Goal: Task Accomplishment & Management: Use online tool/utility

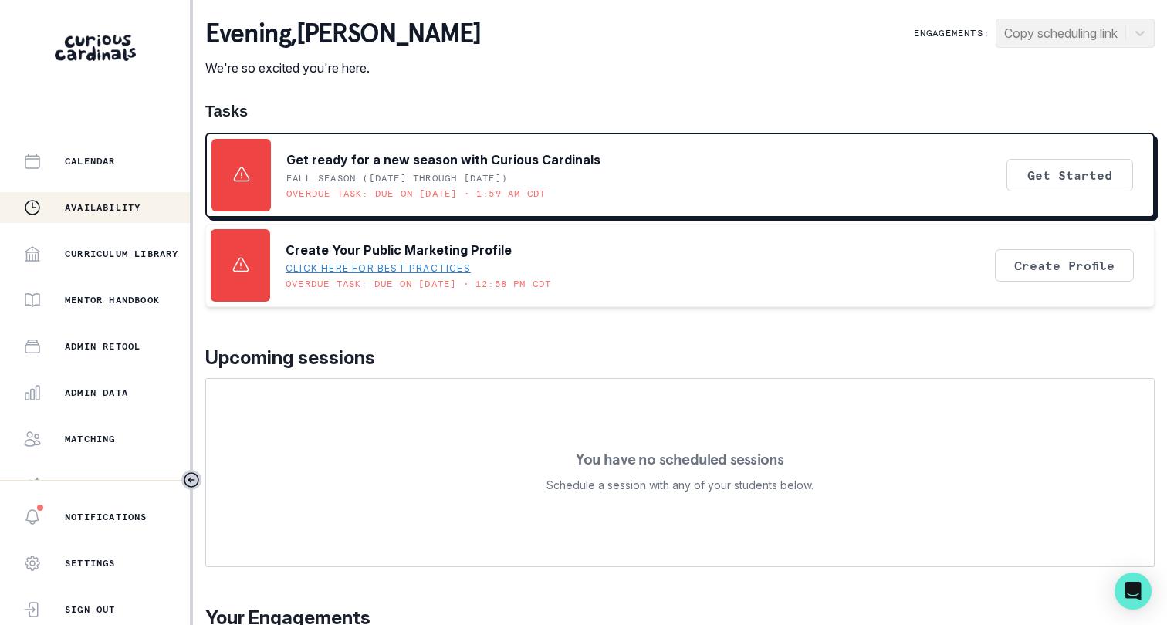
scroll to position [183, 0]
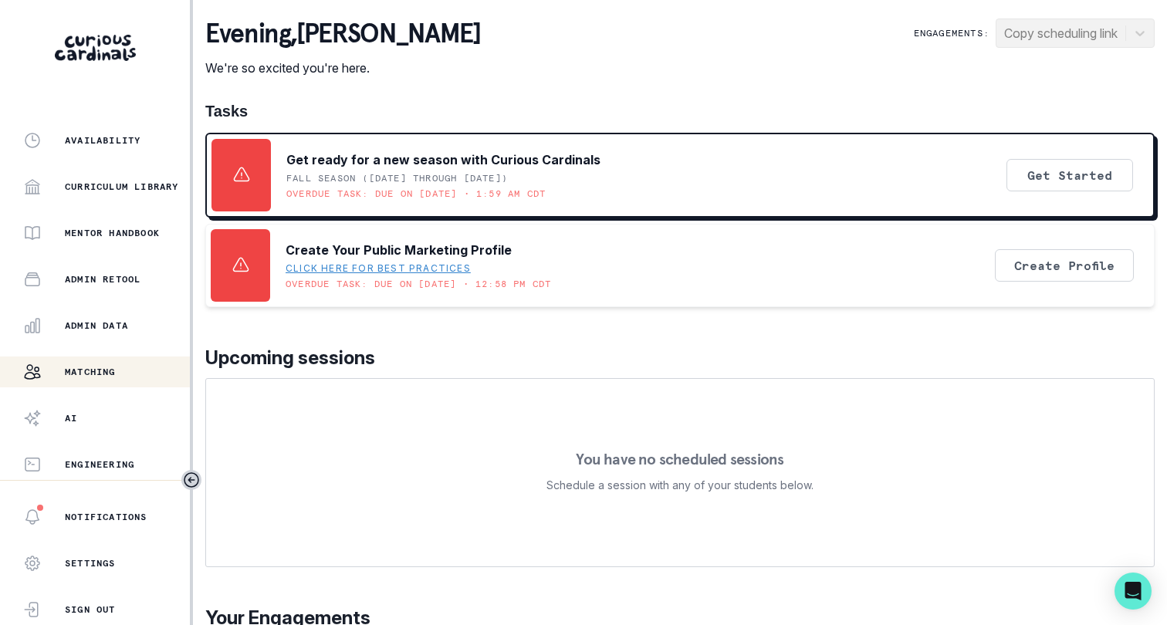
click at [132, 370] on div "Matching" at bounding box center [106, 372] width 167 height 19
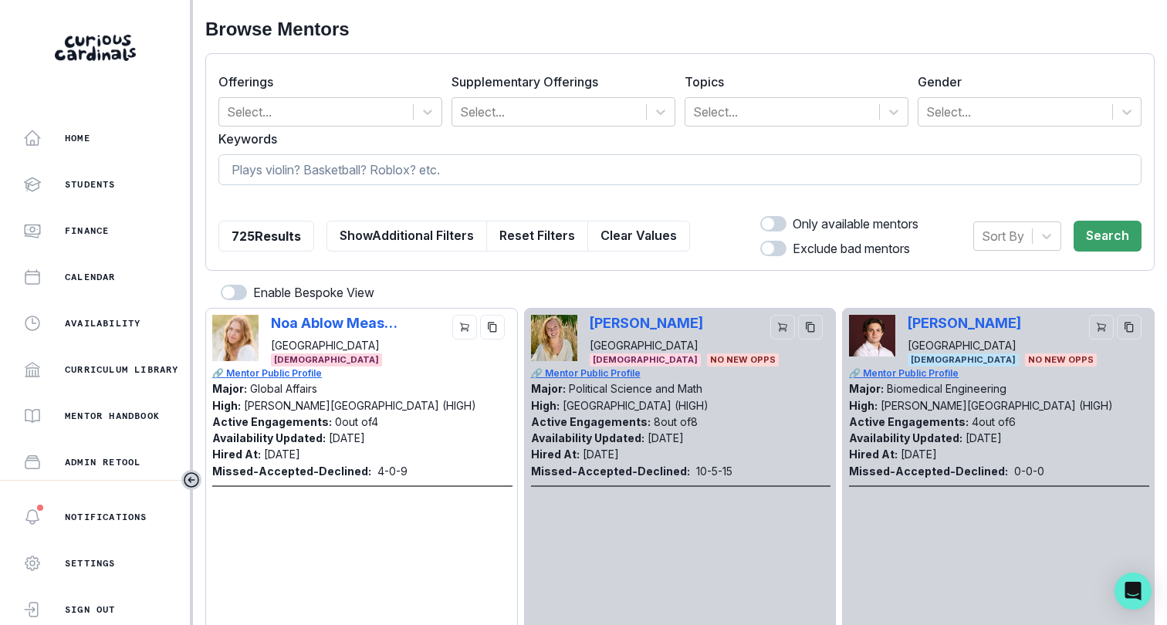
click at [717, 160] on input at bounding box center [679, 169] width 923 height 31
type input "math"
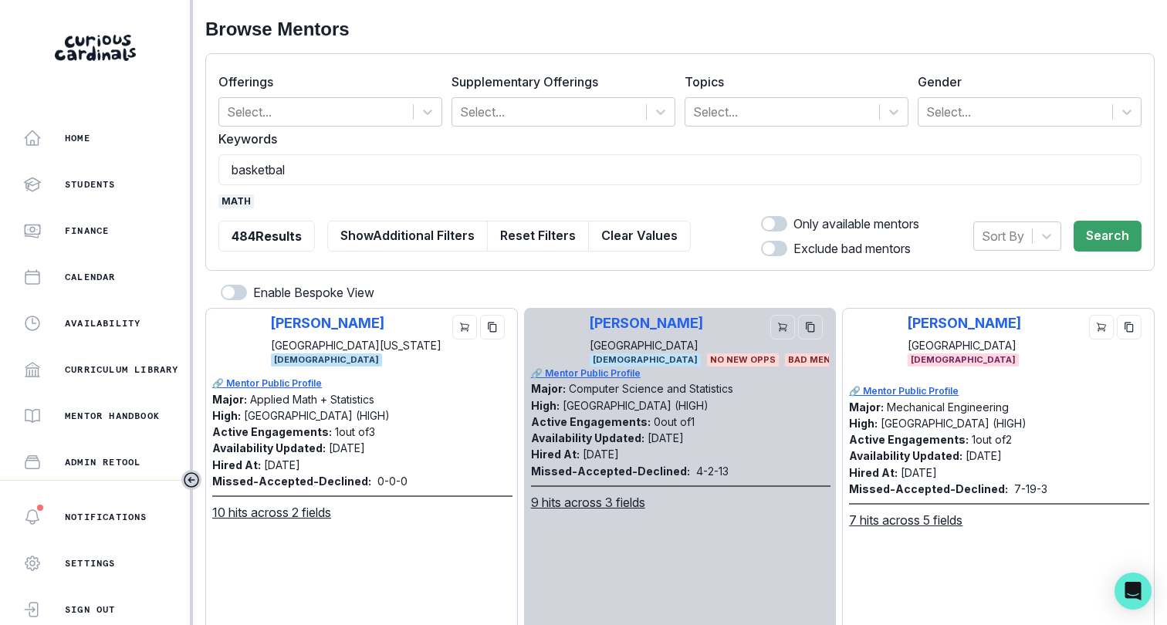
type input "basketball"
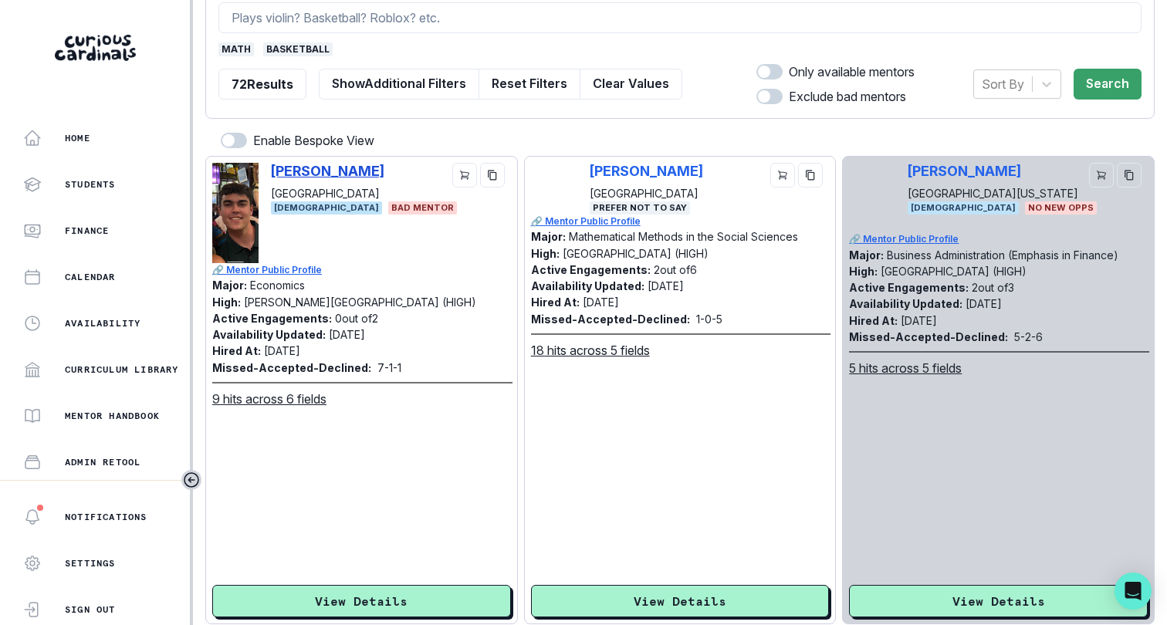
scroll to position [0, 0]
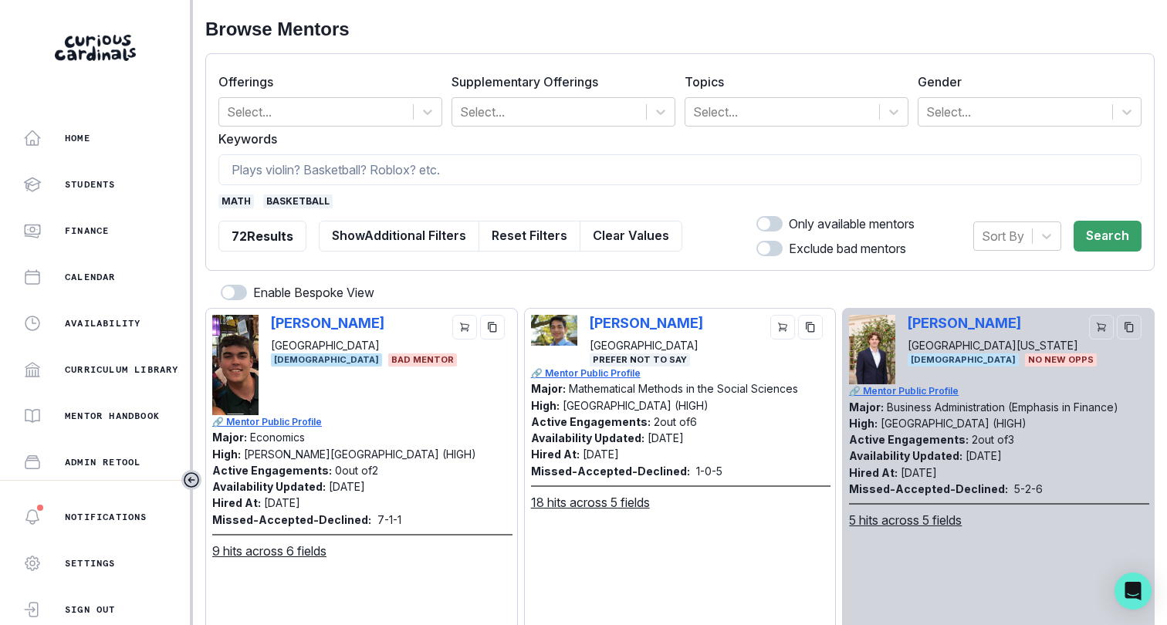
click at [765, 226] on span at bounding box center [764, 224] width 12 height 12
click at [756, 216] on input "checkbox" at bounding box center [755, 215] width 1 height 1
checkbox input "true"
click at [1088, 226] on button "Search" at bounding box center [1107, 236] width 68 height 31
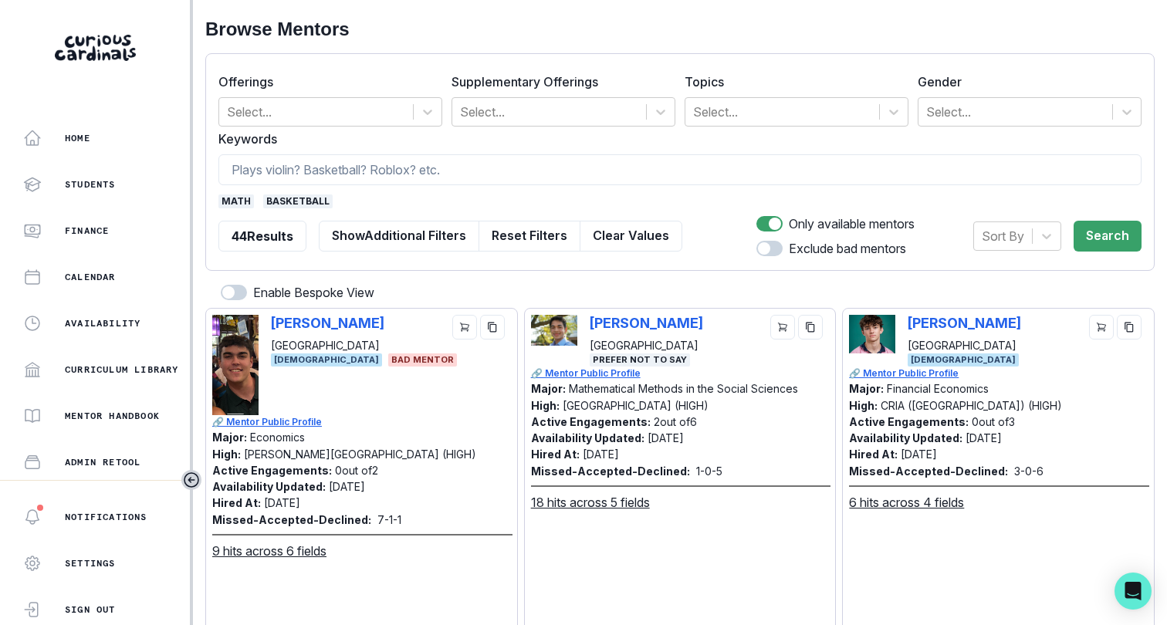
click at [307, 198] on span "basketball" at bounding box center [297, 201] width 69 height 14
click at [240, 200] on span "math" at bounding box center [235, 201] width 35 height 14
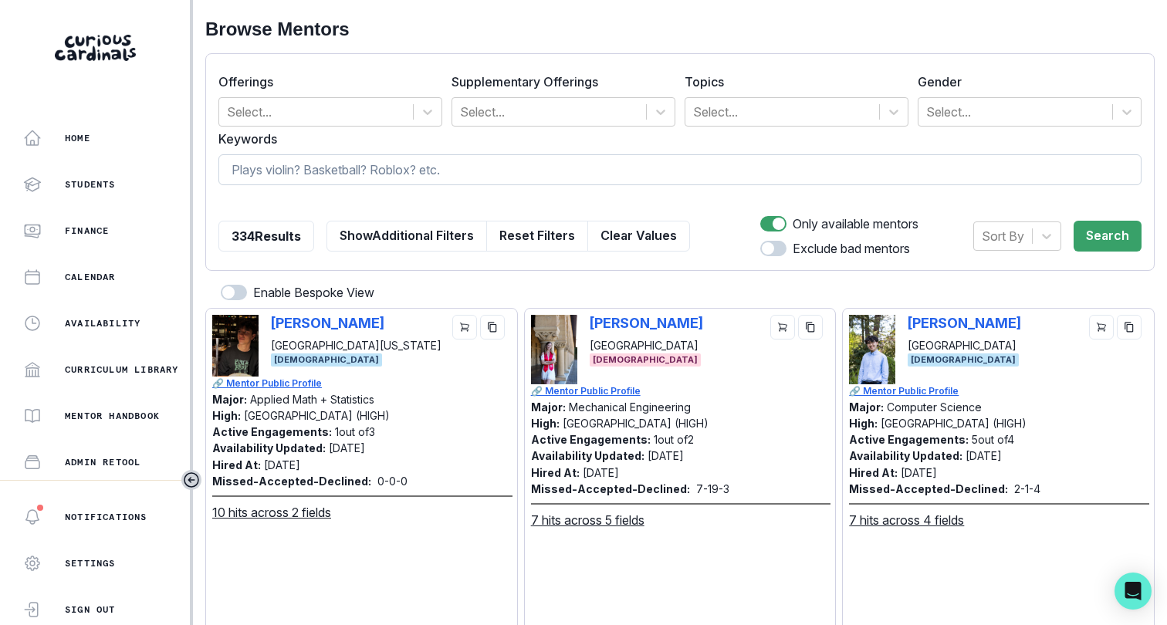
click at [259, 177] on input at bounding box center [679, 169] width 923 height 31
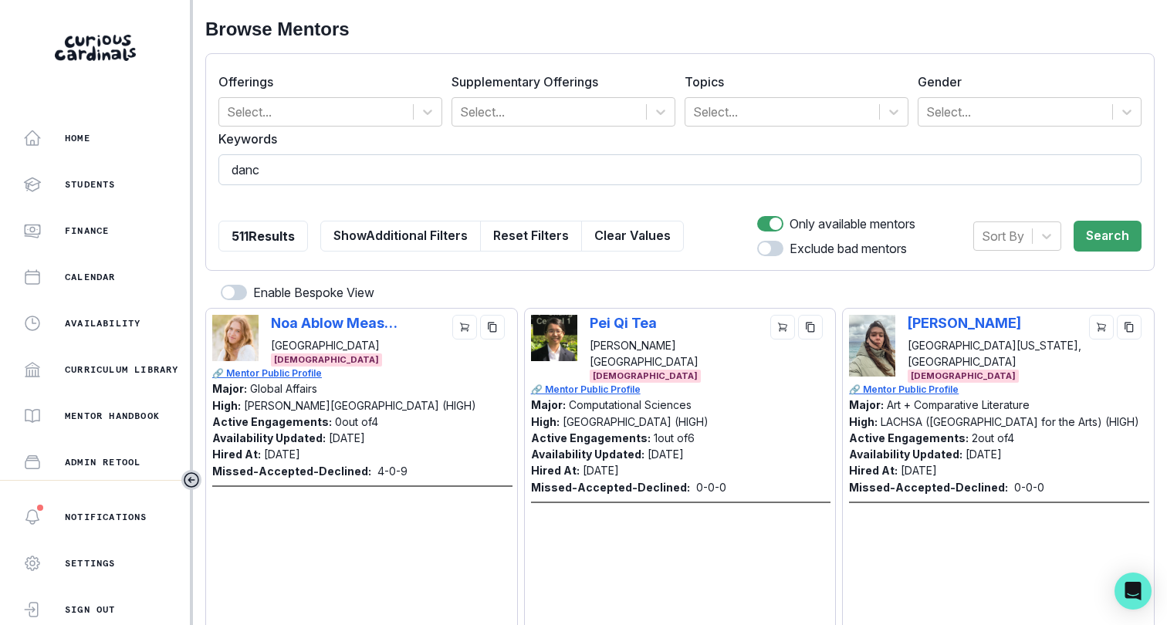
type input "dance"
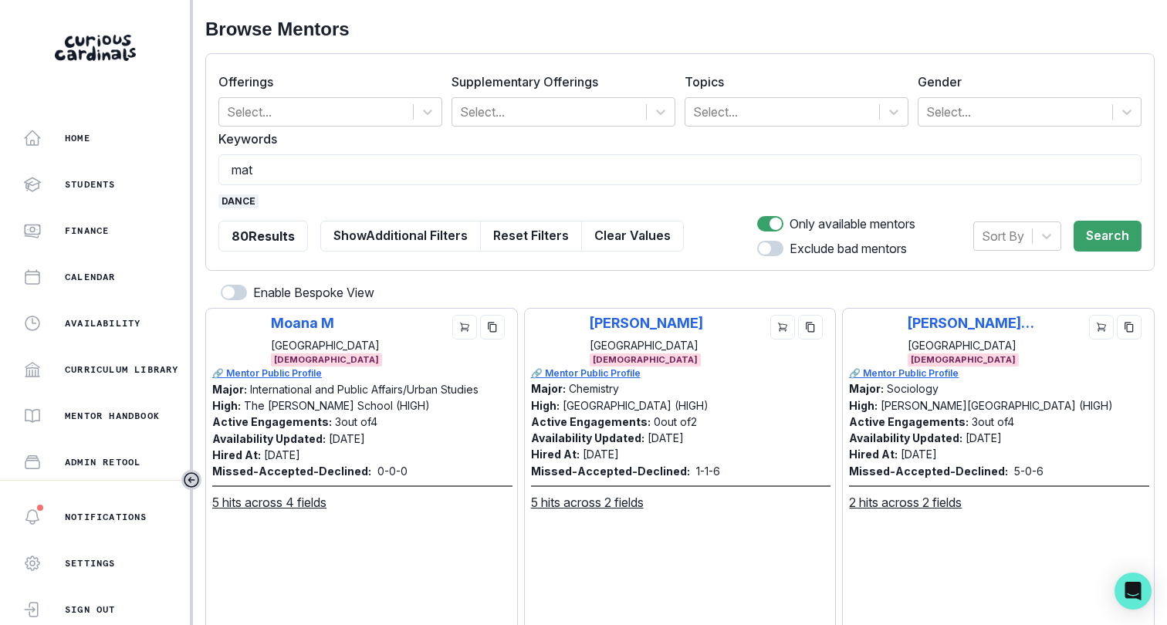
type input "math"
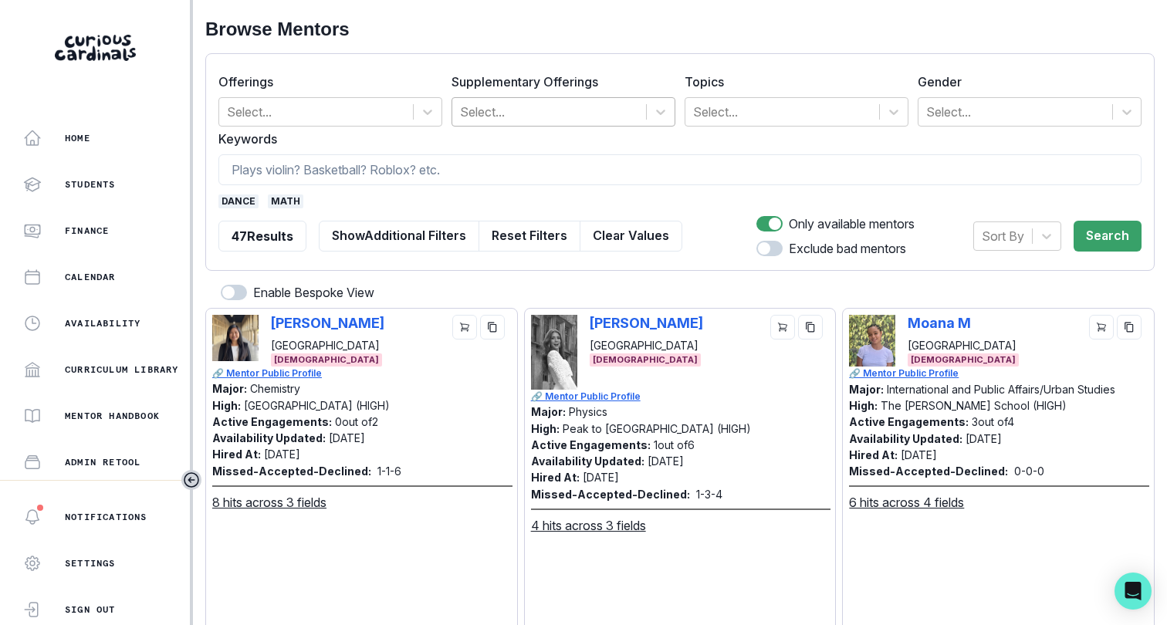
click at [627, 106] on div at bounding box center [549, 112] width 178 height 22
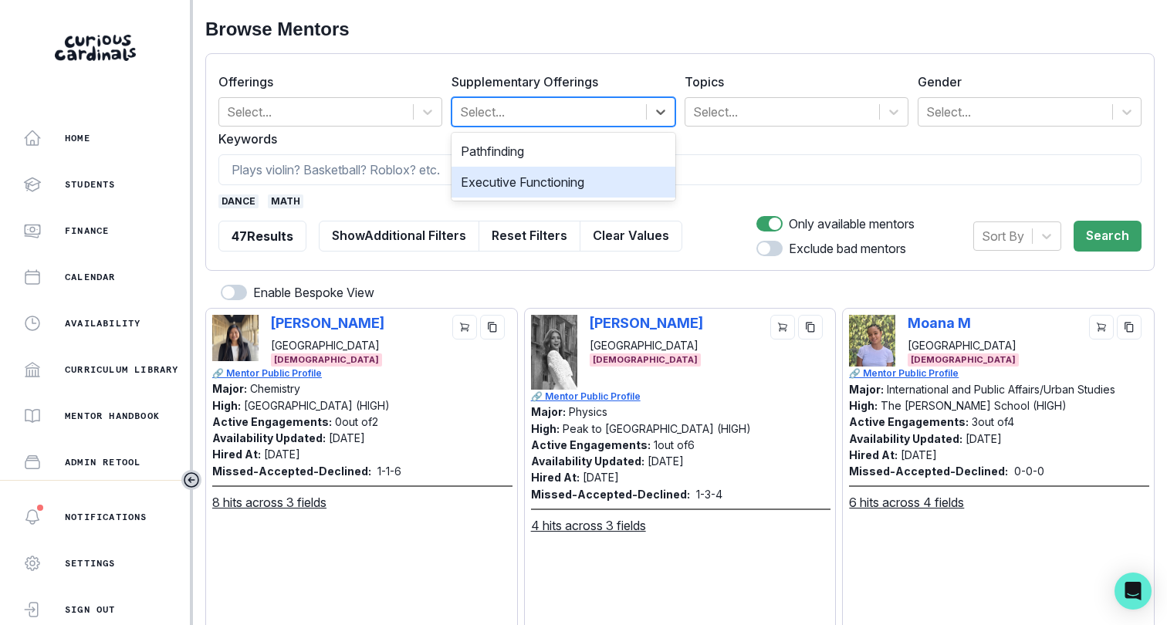
click at [596, 181] on div "Executive Functioning" at bounding box center [563, 182] width 224 height 31
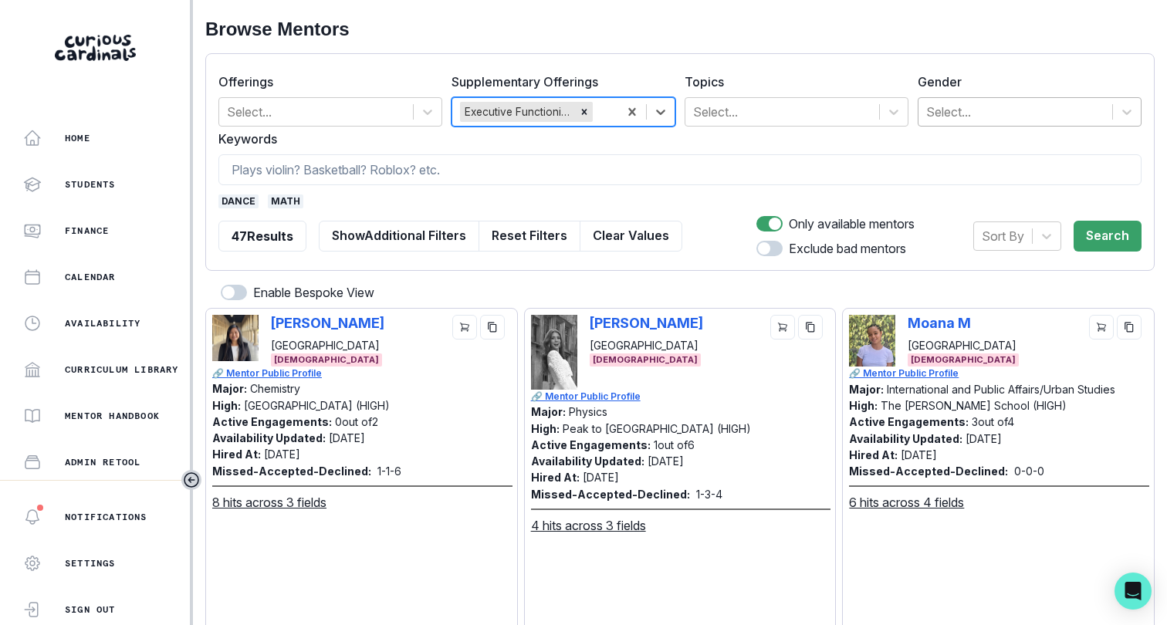
click at [948, 118] on div at bounding box center [1015, 112] width 178 height 22
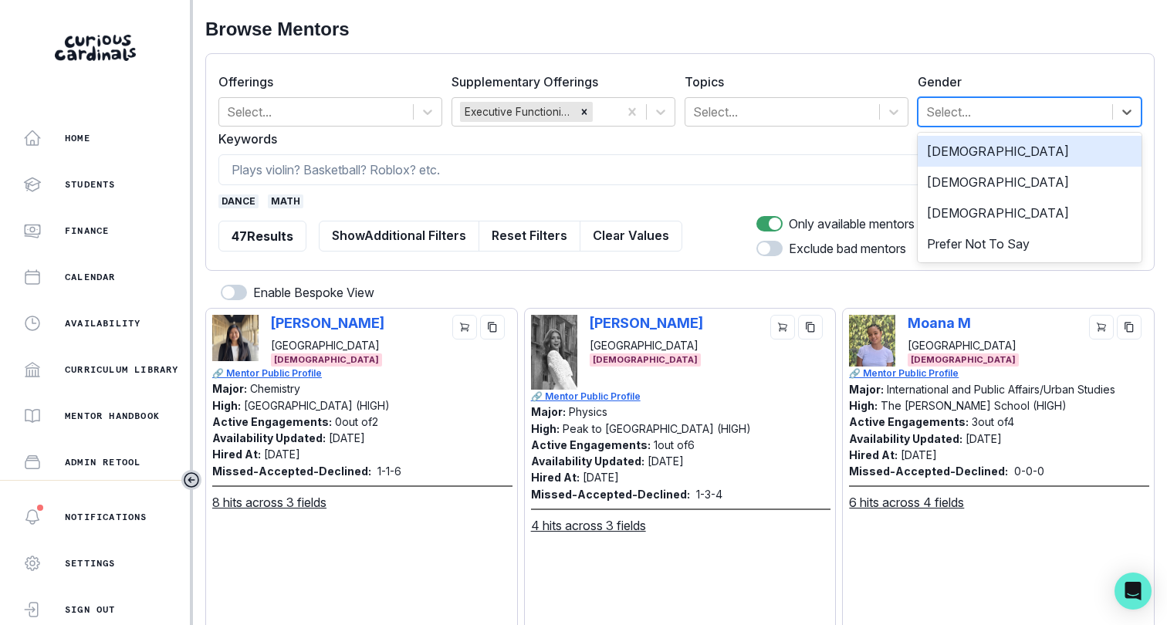
click at [947, 145] on div "[DEMOGRAPHIC_DATA]" at bounding box center [1029, 151] width 224 height 31
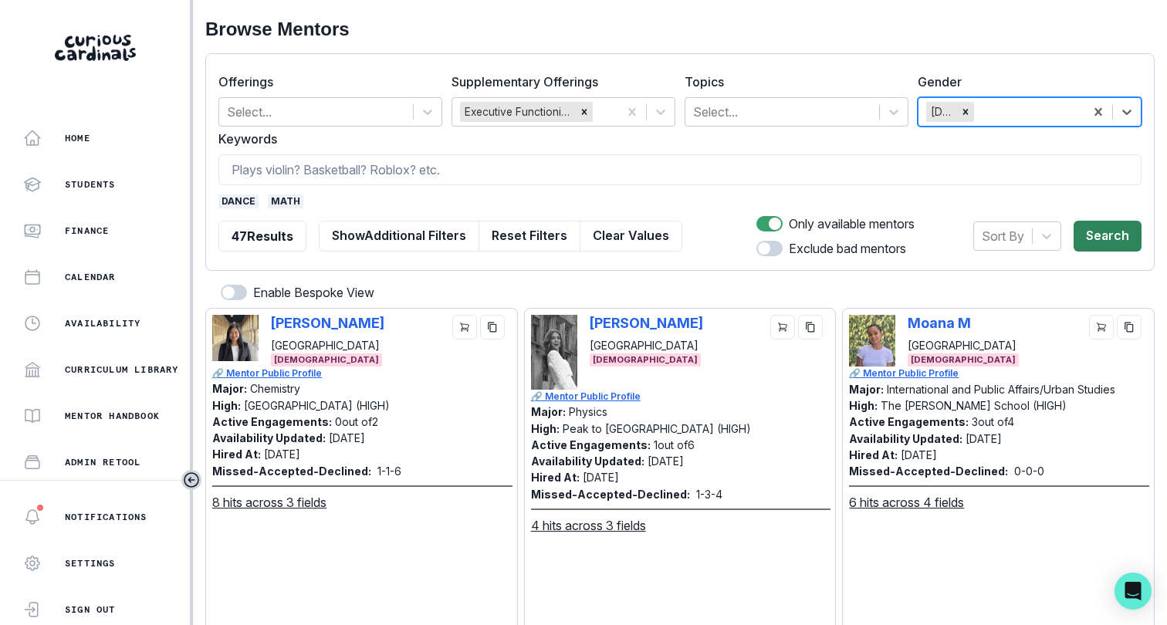
click at [1089, 245] on button "Search" at bounding box center [1107, 236] width 68 height 31
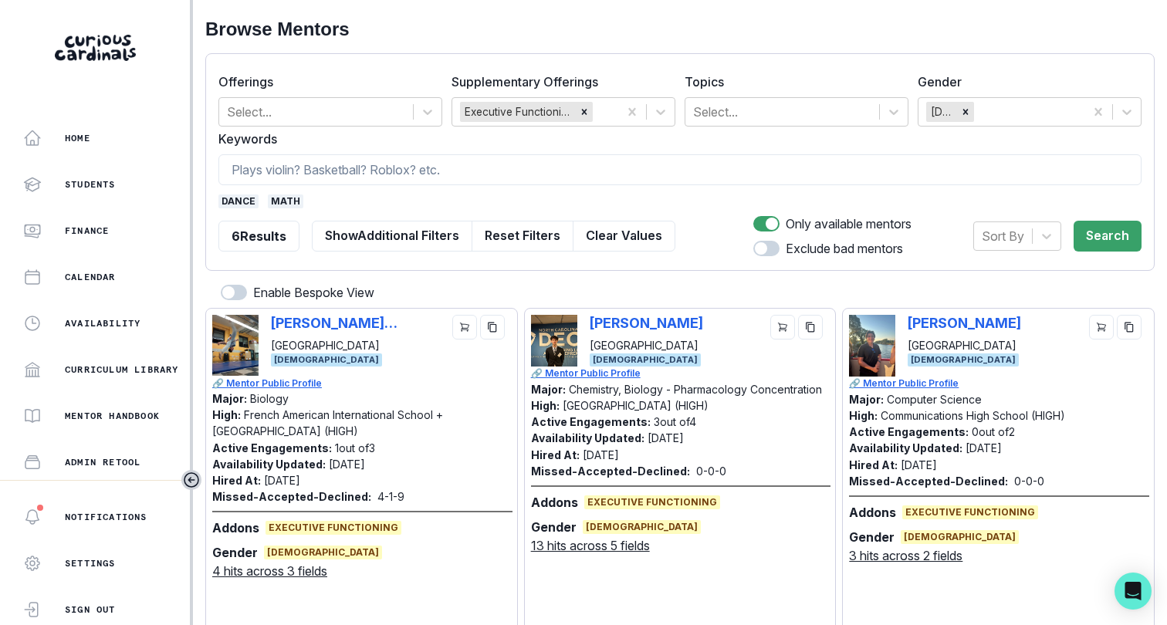
click at [252, 201] on span "dance" at bounding box center [238, 201] width 40 height 14
click at [279, 200] on div "math" at bounding box center [679, 201] width 923 height 14
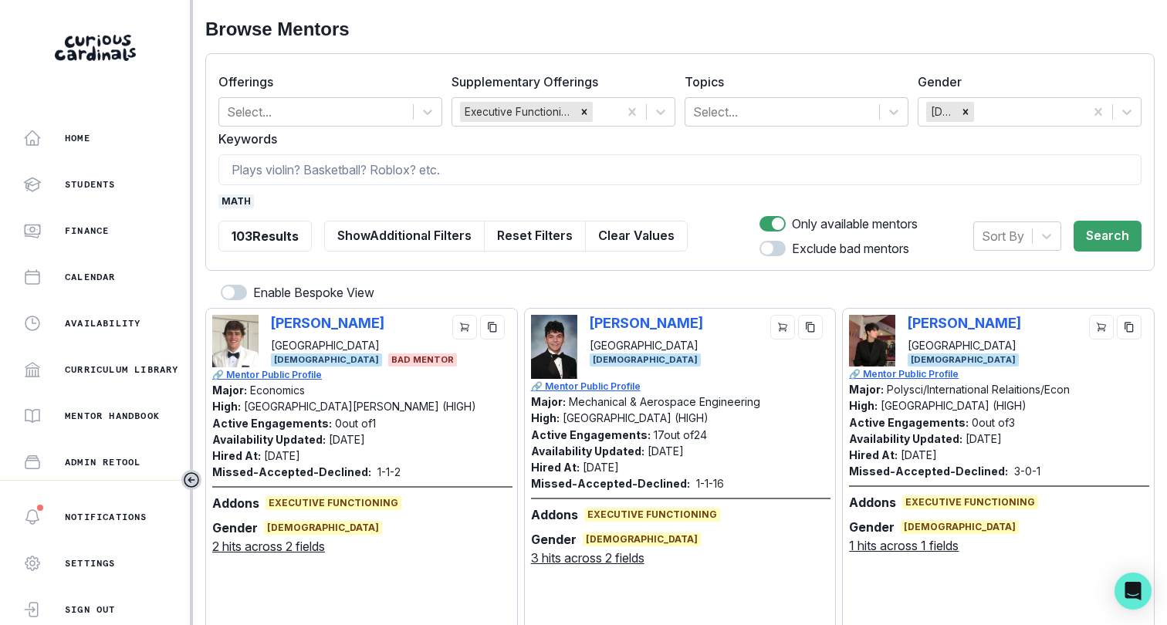
click at [251, 198] on span "math" at bounding box center [235, 201] width 35 height 14
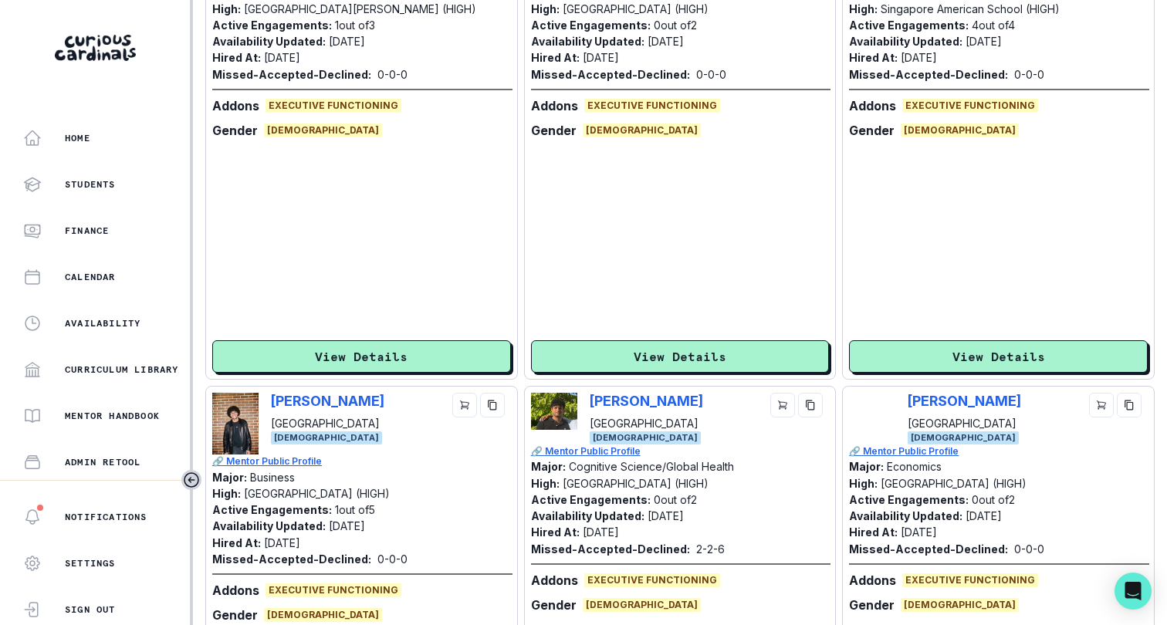
scroll to position [4477, 0]
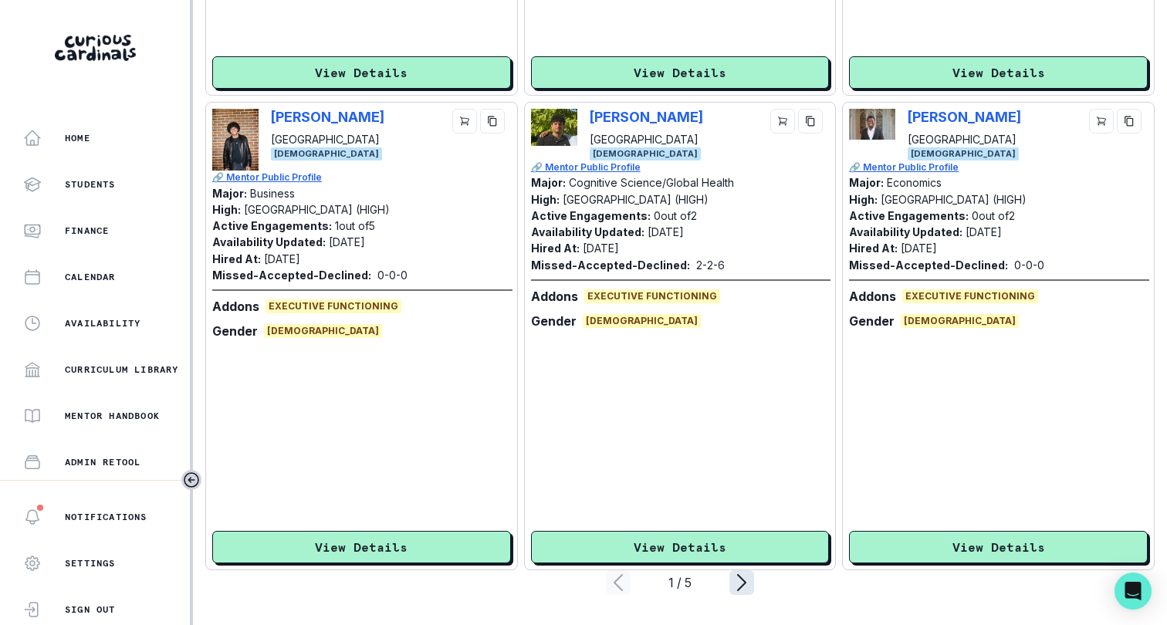
click at [746, 580] on icon "page right" at bounding box center [741, 582] width 25 height 25
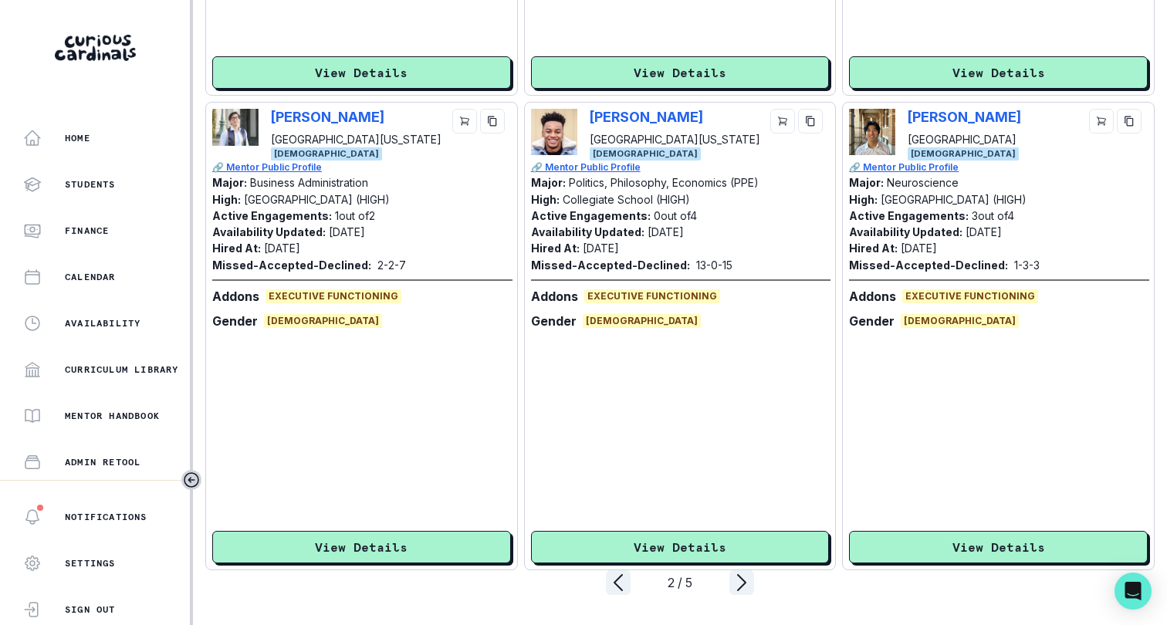
click at [754, 583] on div "2 / 5" at bounding box center [679, 582] width 949 height 25
click at [740, 583] on icon "page right" at bounding box center [741, 582] width 25 height 25
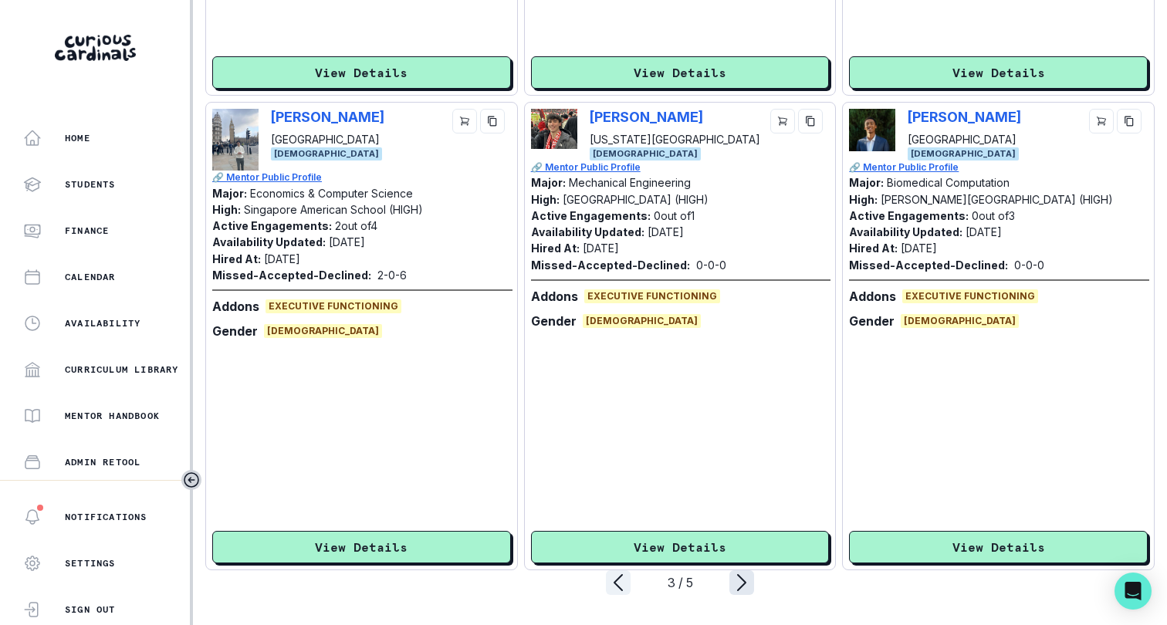
click at [750, 582] on icon "page right" at bounding box center [741, 582] width 25 height 25
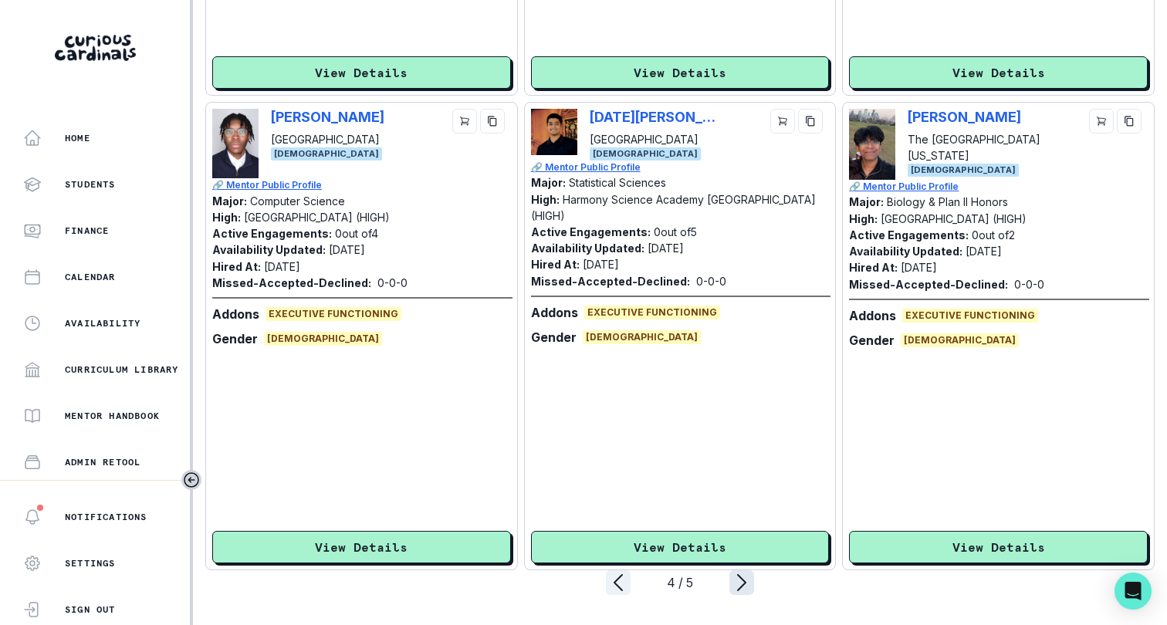
click at [738, 588] on icon "page right" at bounding box center [741, 582] width 25 height 25
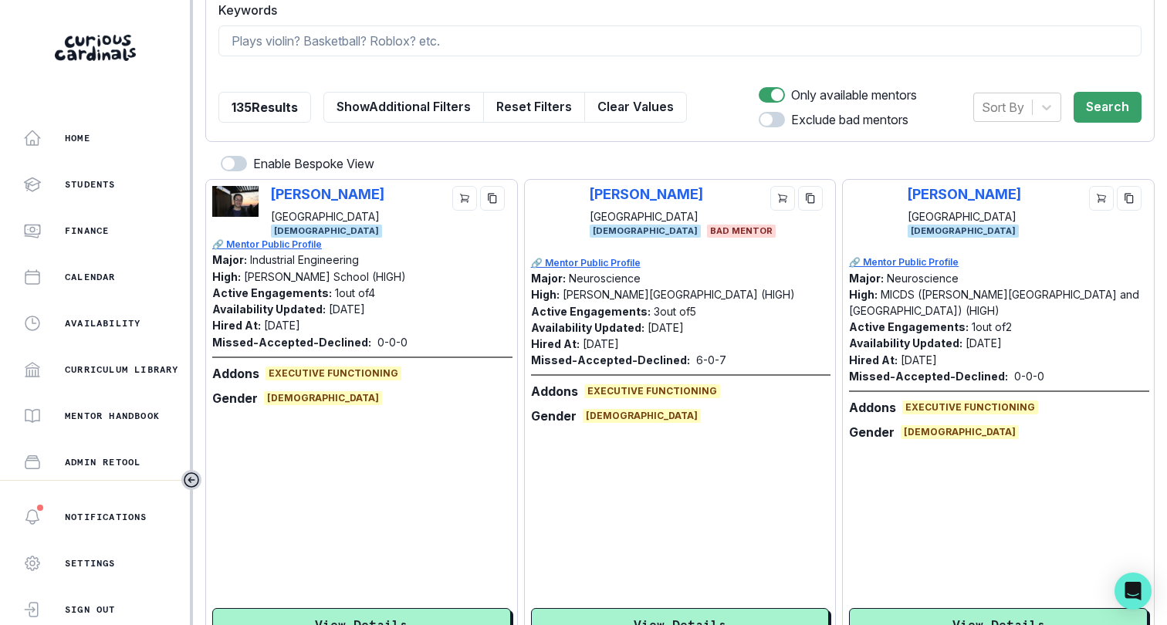
scroll to position [0, 0]
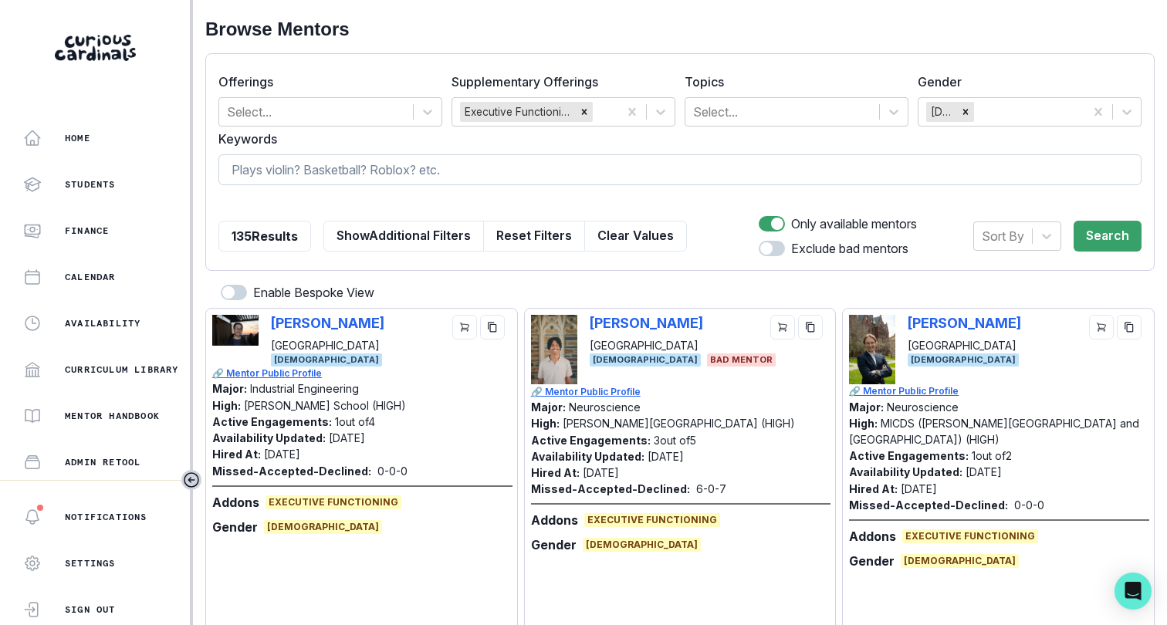
click at [689, 180] on input at bounding box center [679, 169] width 923 height 31
type input "[PERSON_NAME]"
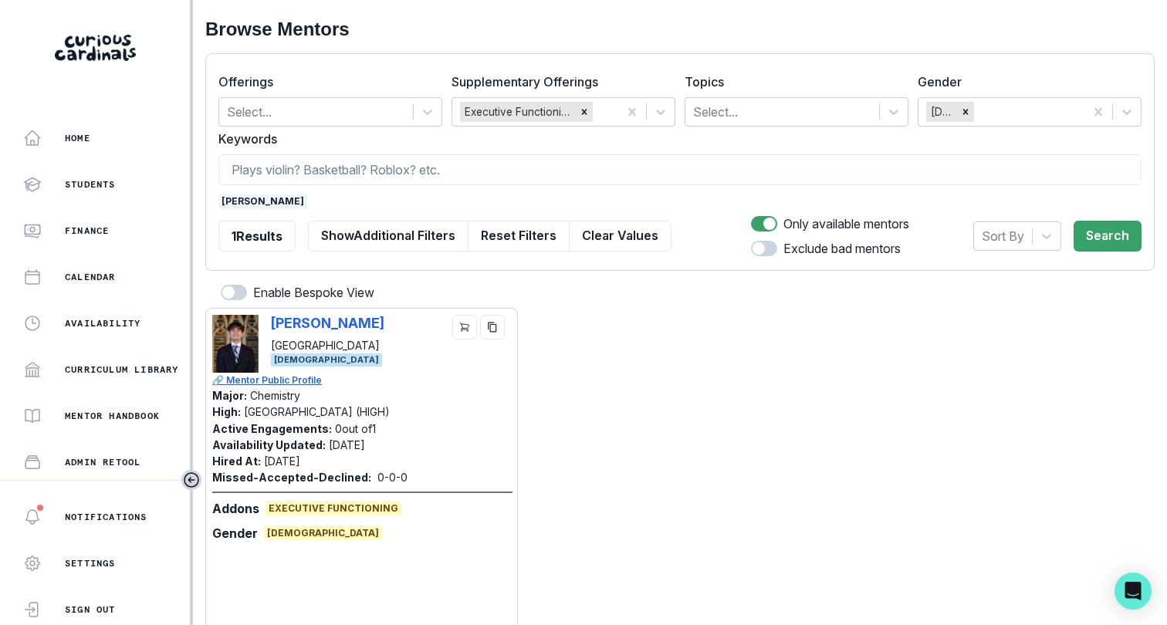
click at [263, 198] on span "[PERSON_NAME]" at bounding box center [262, 201] width 89 height 14
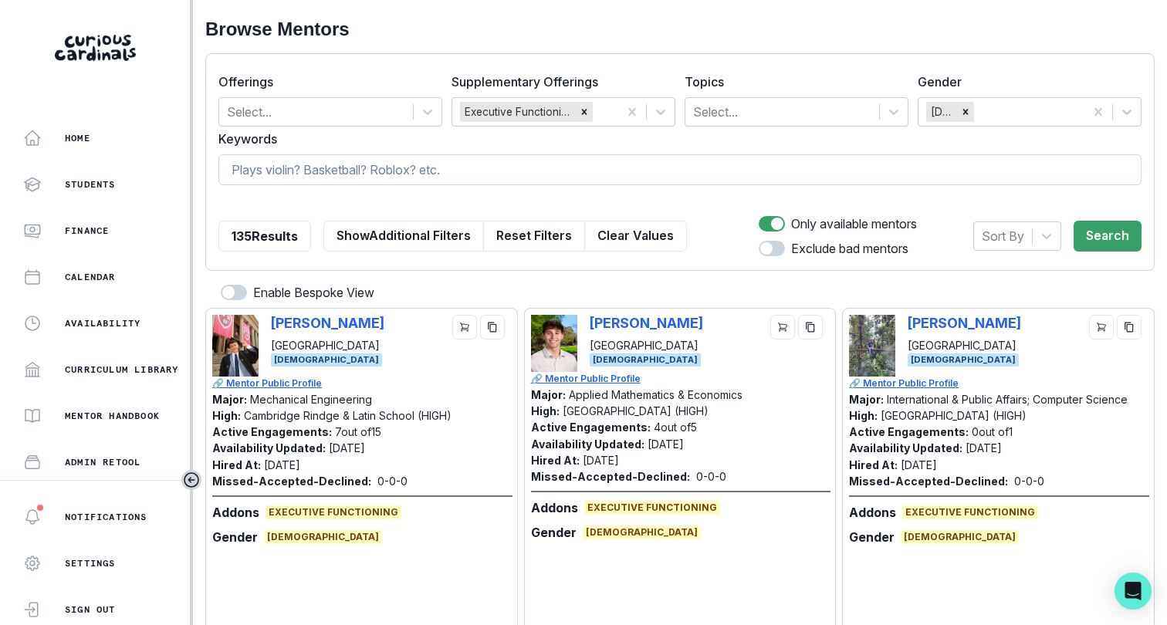
click at [445, 175] on input at bounding box center [679, 169] width 923 height 31
type input "executive functioning"
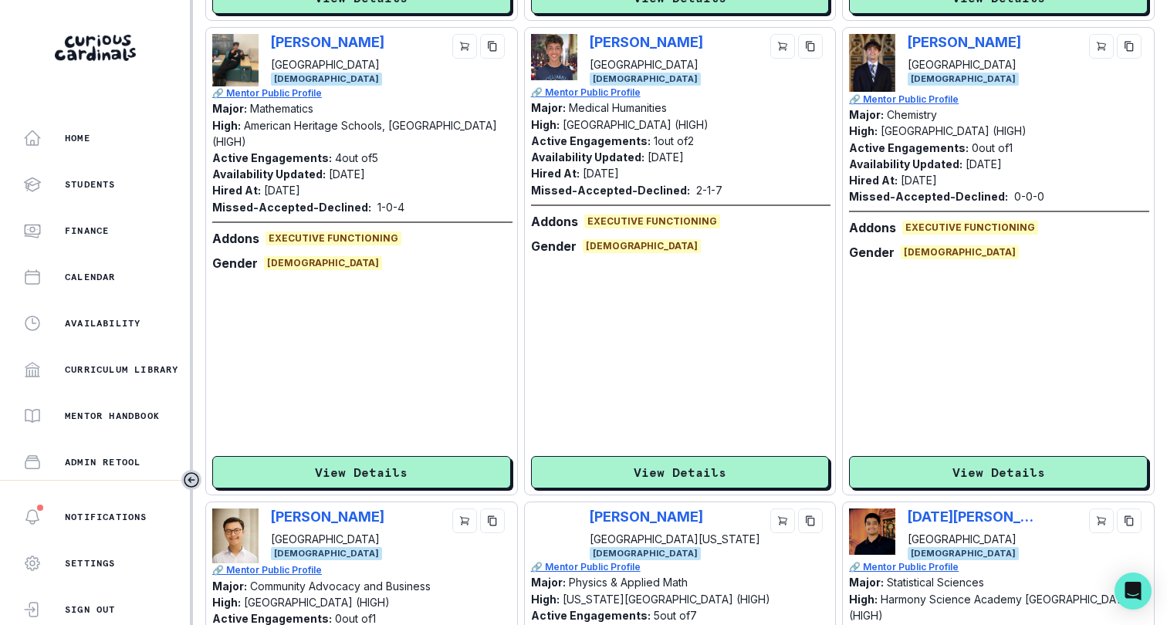
scroll to position [657, 0]
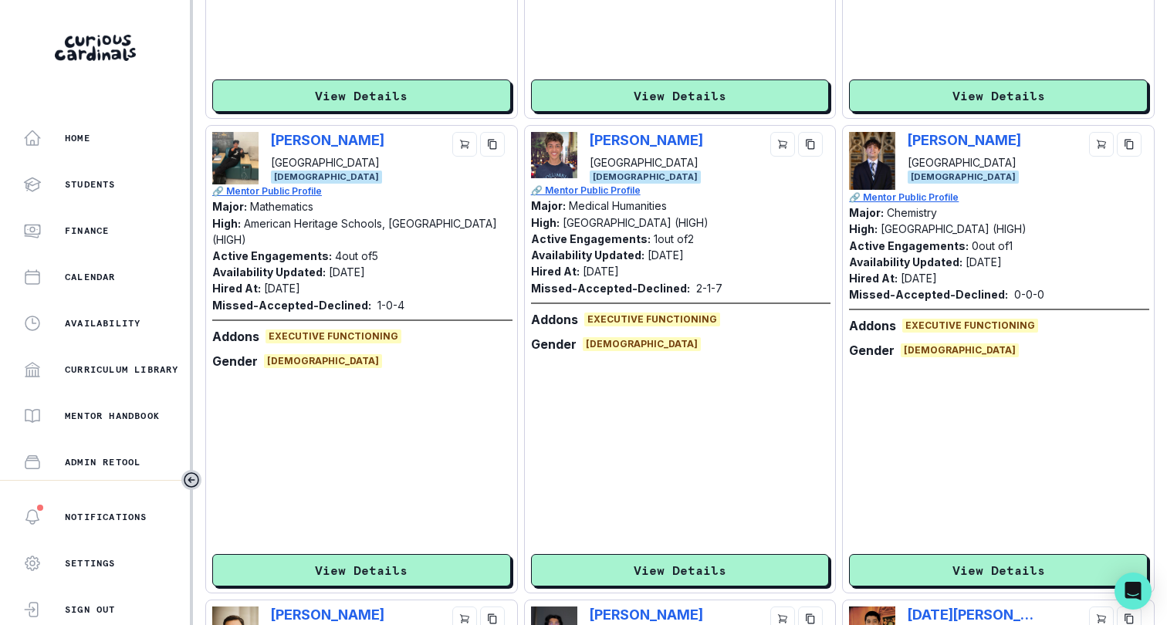
click at [563, 408] on div "[PERSON_NAME] [GEOGRAPHIC_DATA] [DEMOGRAPHIC_DATA] 🔗 Mentor Public Profile Majo…" at bounding box center [680, 359] width 299 height 455
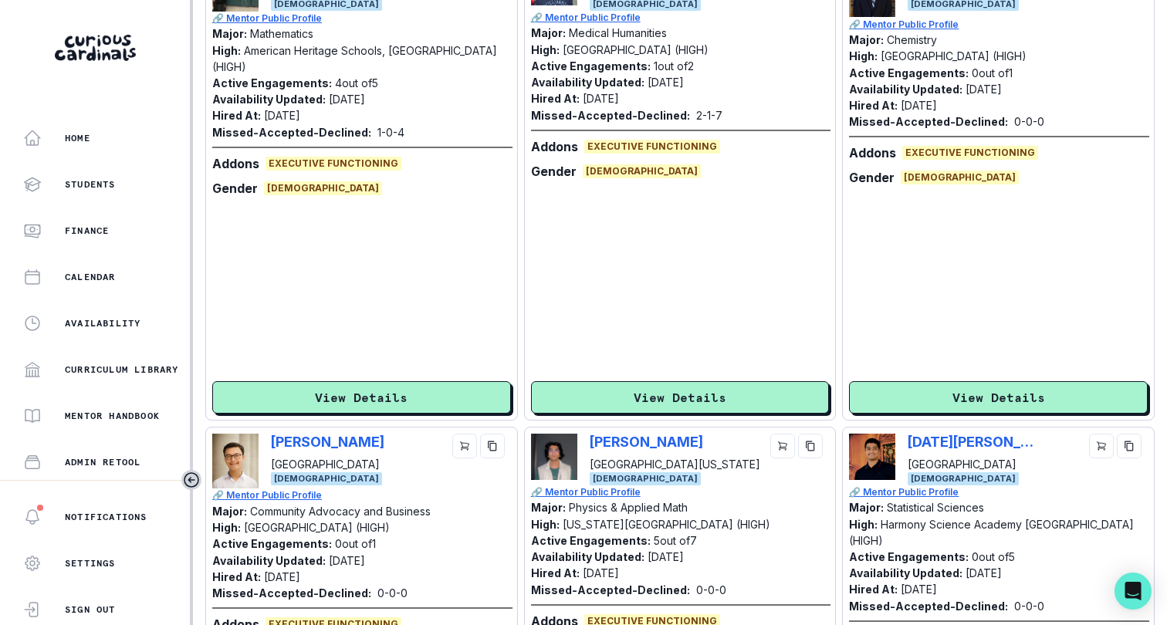
scroll to position [818, 0]
